Goal: Task Accomplishment & Management: Use online tool/utility

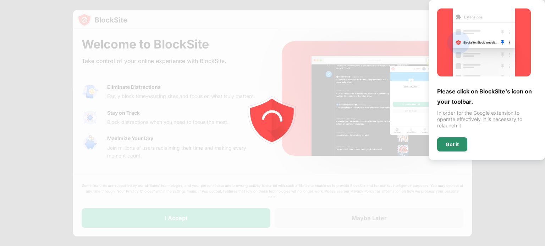
click at [457, 141] on div "Got it" at bounding box center [452, 145] width 30 height 14
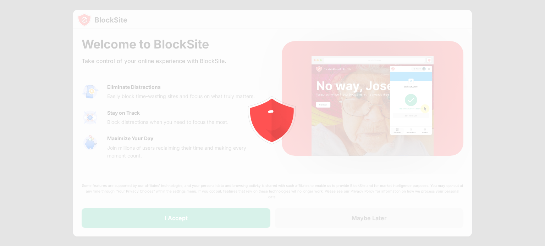
click at [272, 116] on icon "animation" at bounding box center [282, 121] width 22 height 44
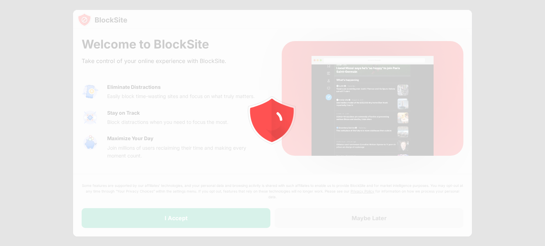
click at [318, 65] on icon "animation" at bounding box center [273, 124] width 128 height 128
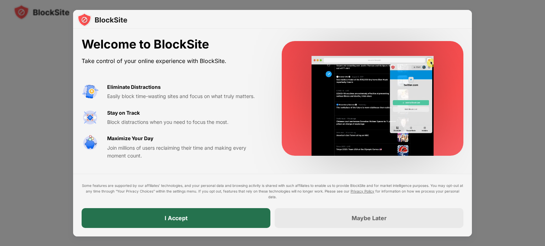
click at [217, 217] on div "I Accept" at bounding box center [176, 219] width 189 height 20
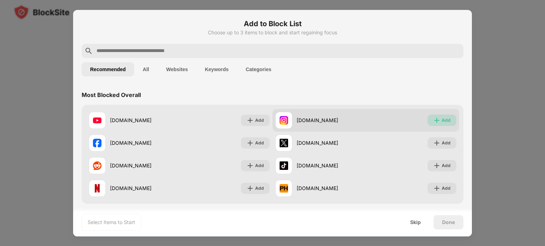
click at [444, 120] on div "Add" at bounding box center [446, 120] width 9 height 7
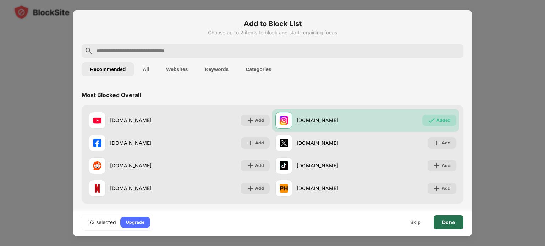
click at [448, 217] on div "Done" at bounding box center [448, 223] width 30 height 14
